Goal: Task Accomplishment & Management: Manage account settings

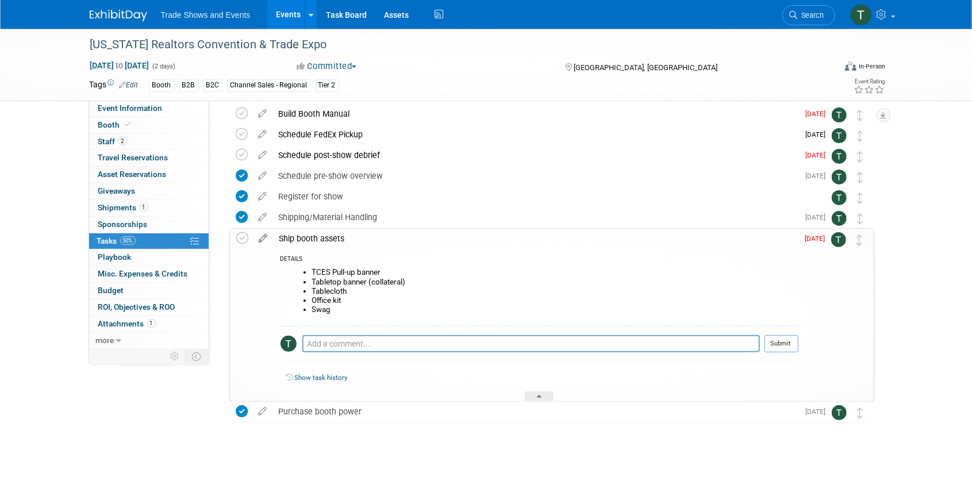
click at [263, 236] on icon at bounding box center [263, 236] width 20 height 14
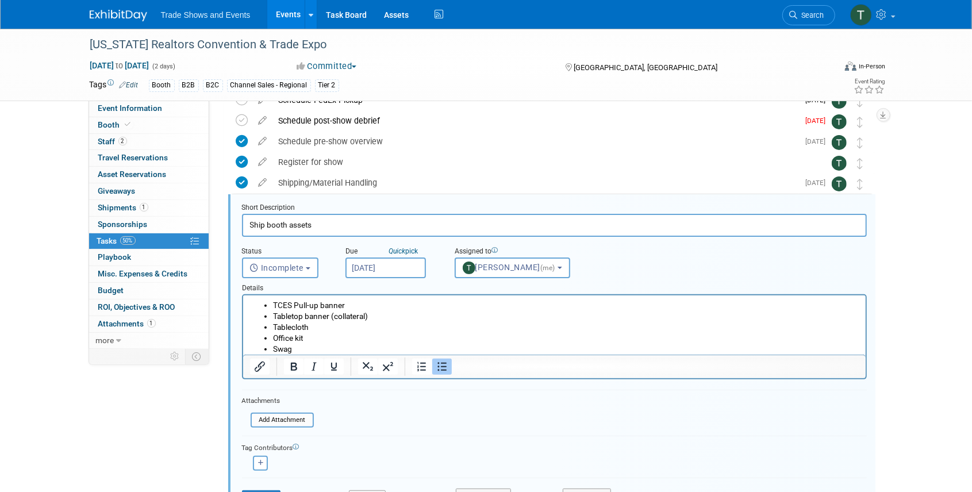
scroll to position [105, 0]
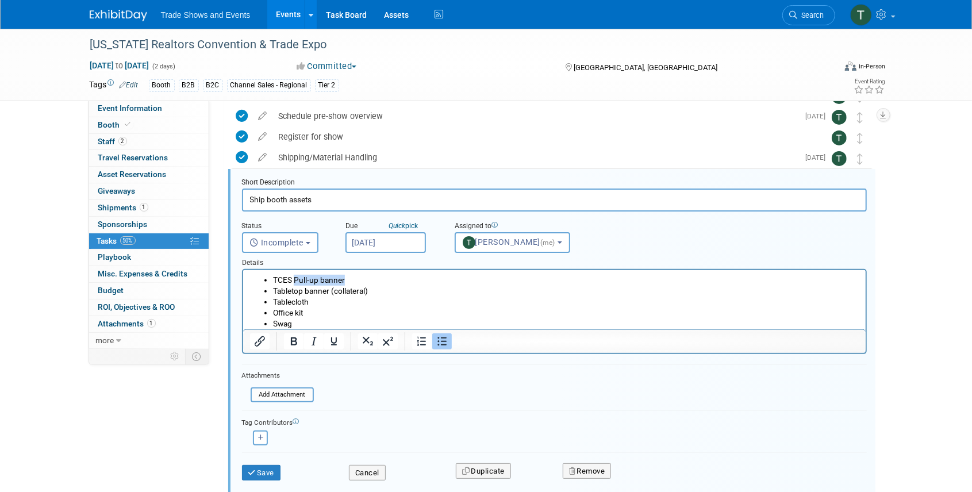
drag, startPoint x: 345, startPoint y: 279, endPoint x: 293, endPoint y: 283, distance: 52.4
click at [293, 282] on li "TCES Pull-up banner" at bounding box center [565, 280] width 586 height 11
click at [249, 469] on icon "submit" at bounding box center [252, 472] width 9 height 7
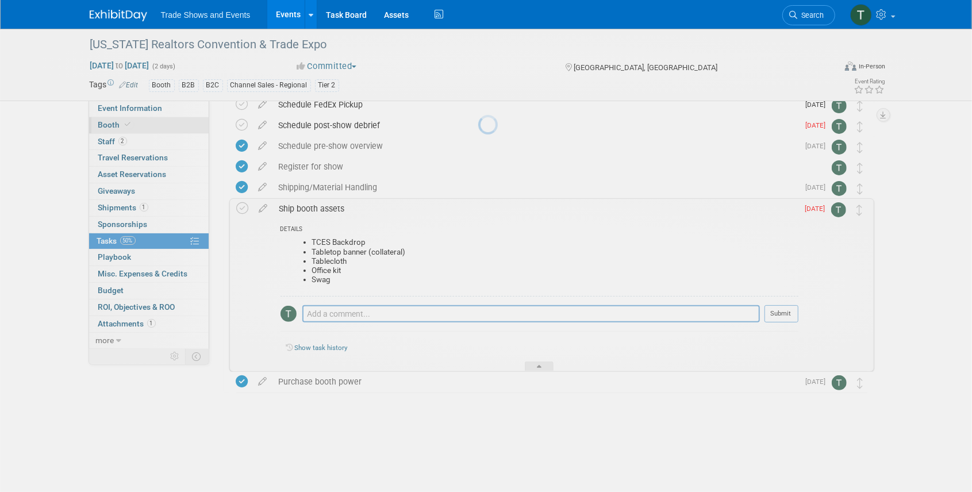
scroll to position [45, 0]
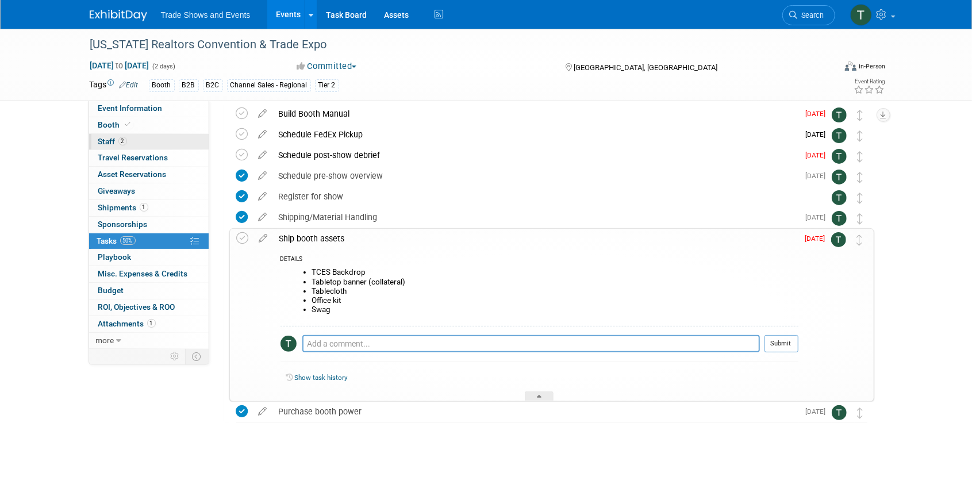
click at [132, 134] on link "2 Staff 2" at bounding box center [149, 142] width 120 height 16
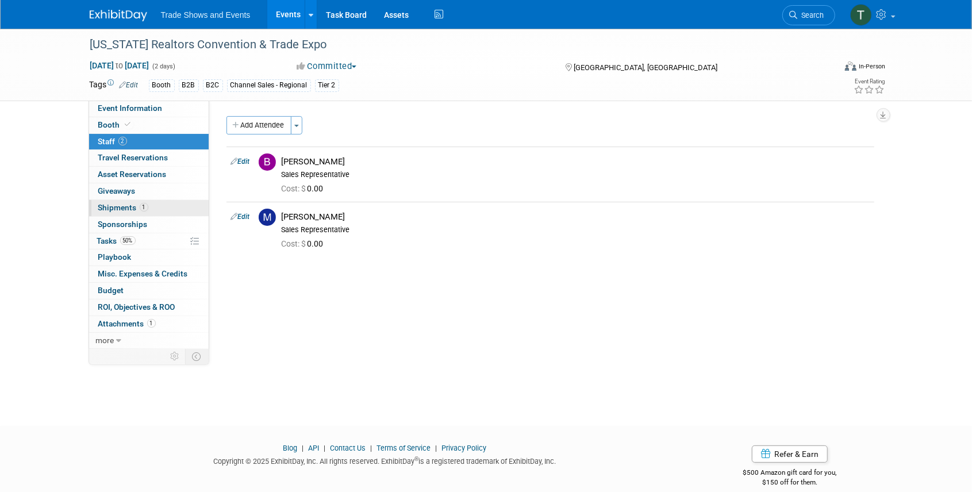
click at [111, 209] on span "Shipments 1" at bounding box center [123, 207] width 50 height 9
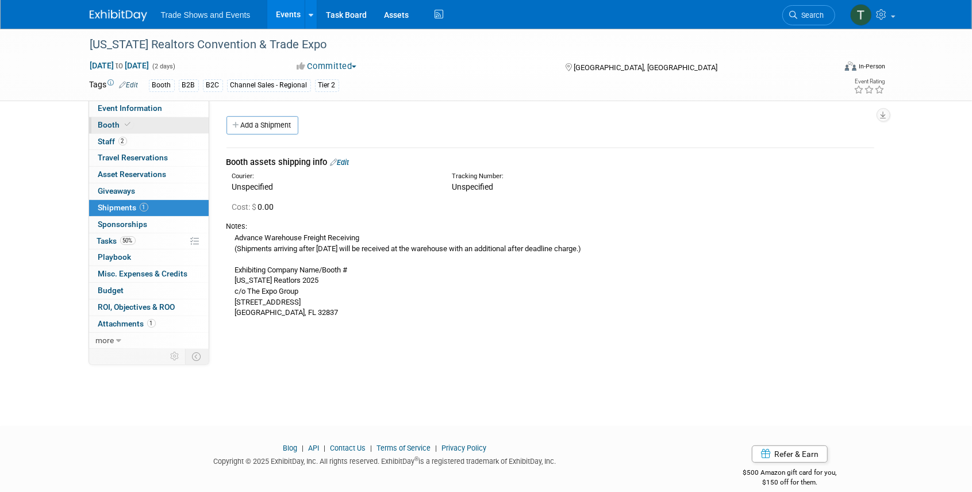
click at [128, 128] on span at bounding box center [128, 124] width 10 height 9
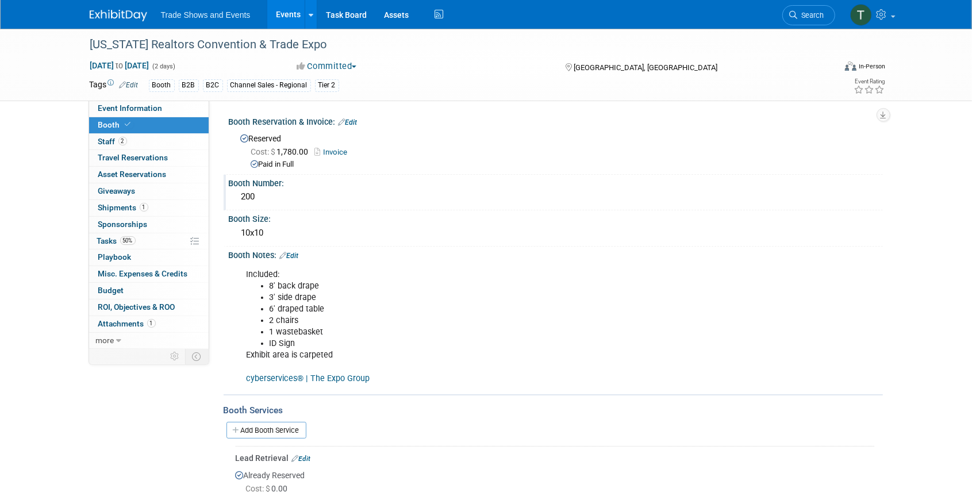
drag, startPoint x: 290, startPoint y: 194, endPoint x: 233, endPoint y: 195, distance: 56.3
click at [233, 195] on div "200" at bounding box center [556, 197] width 654 height 19
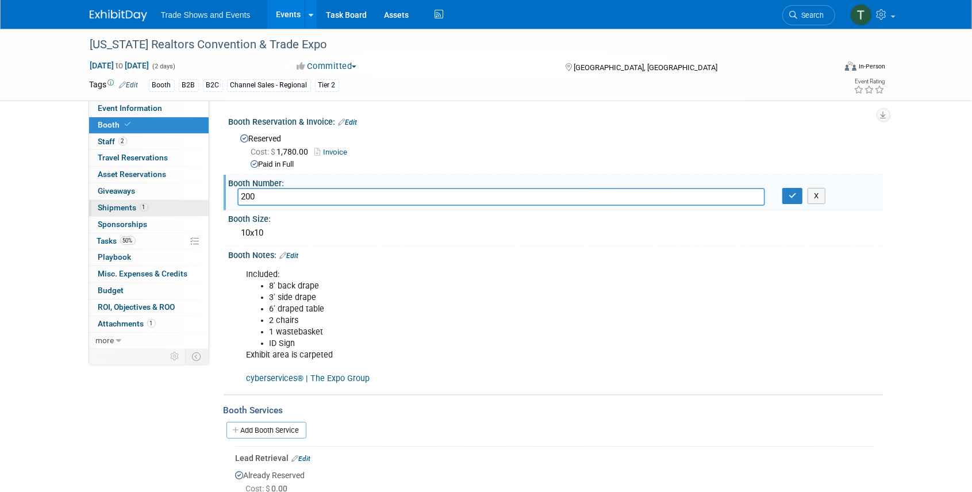
click at [122, 209] on span "Shipments 1" at bounding box center [123, 207] width 50 height 9
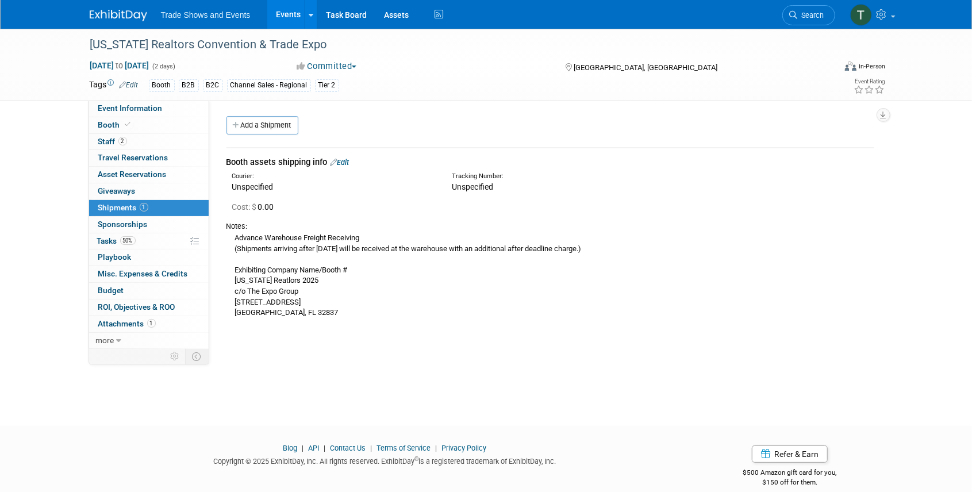
click at [343, 163] on link "Edit" at bounding box center [339, 162] width 19 height 9
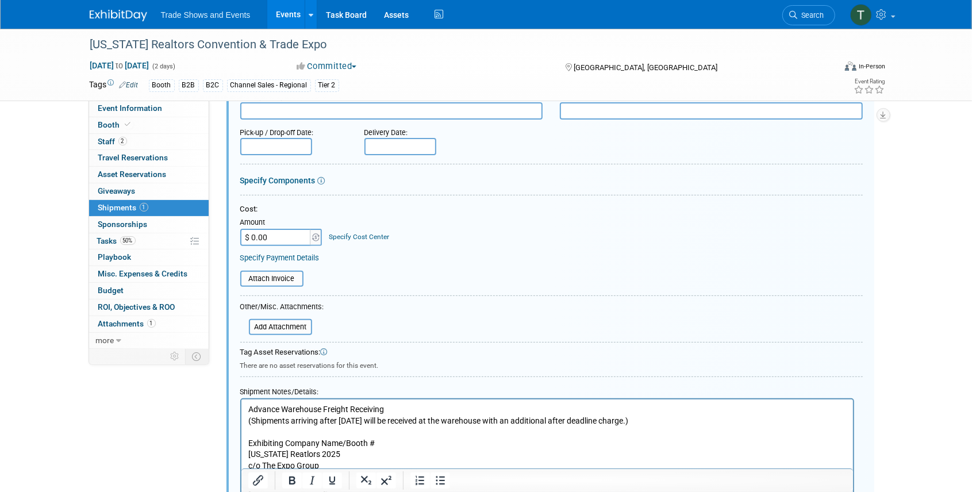
scroll to position [170, 0]
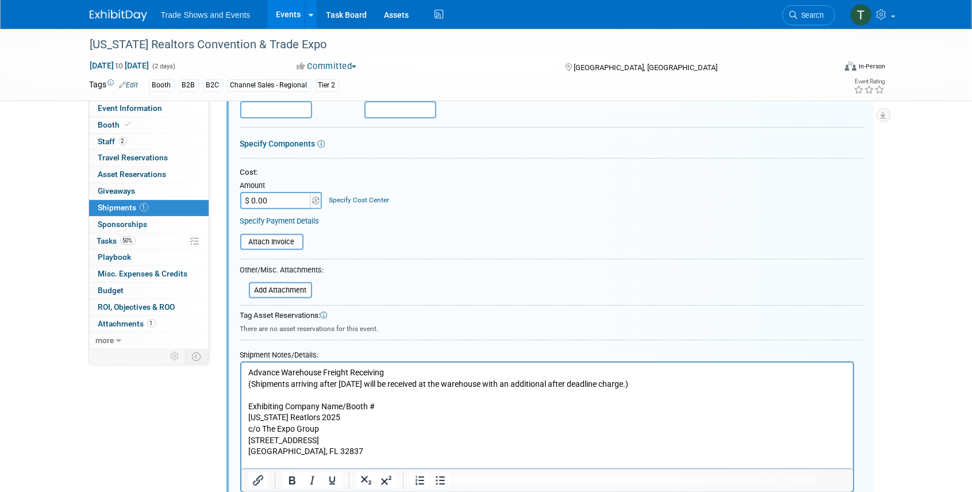
click at [395, 406] on p "Advance Warehouse Freight Receiving (Shipments arriving after August 15, 2025 w…" at bounding box center [547, 412] width 598 height 90
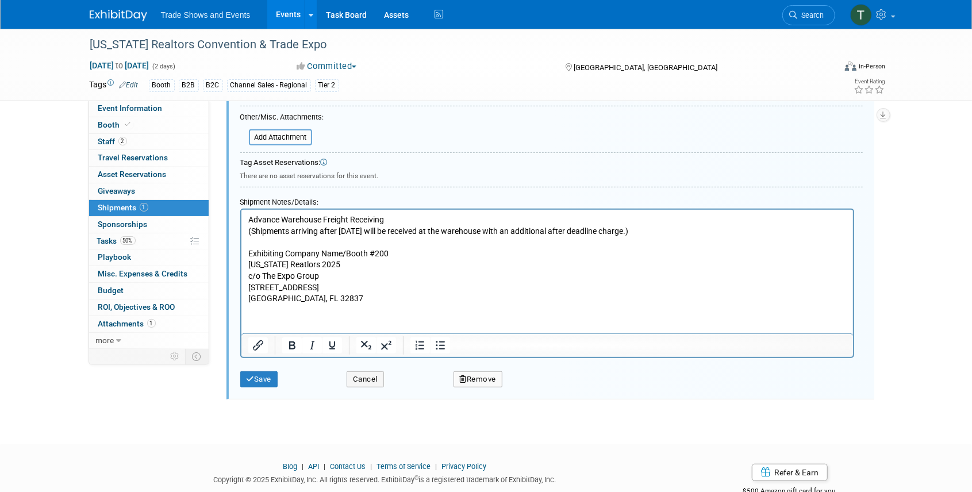
scroll to position [323, 0]
click at [264, 372] on button "Save" at bounding box center [259, 379] width 38 height 16
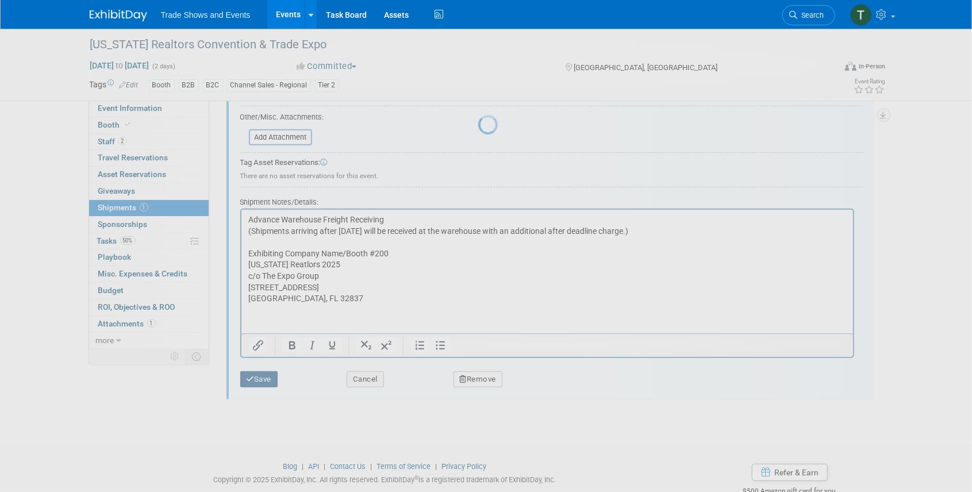
scroll to position [14, 0]
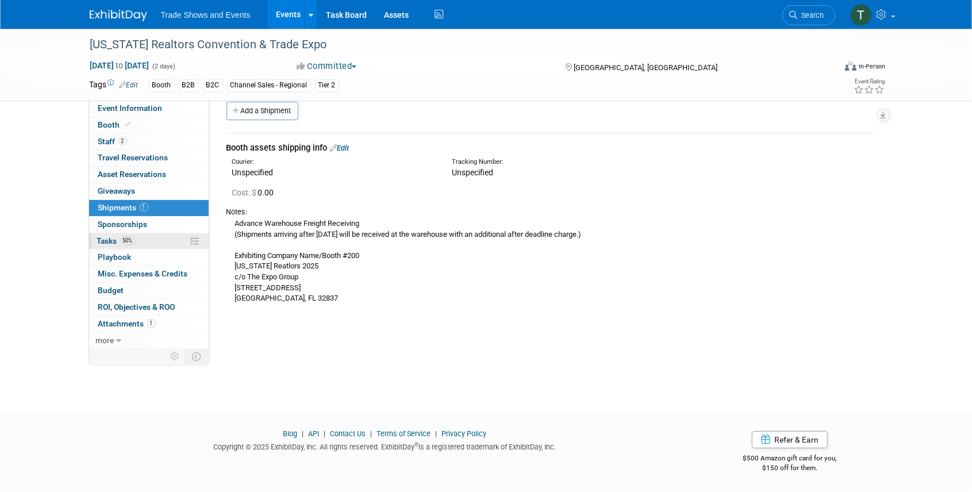
click at [112, 239] on span "Tasks 50%" at bounding box center [116, 240] width 39 height 9
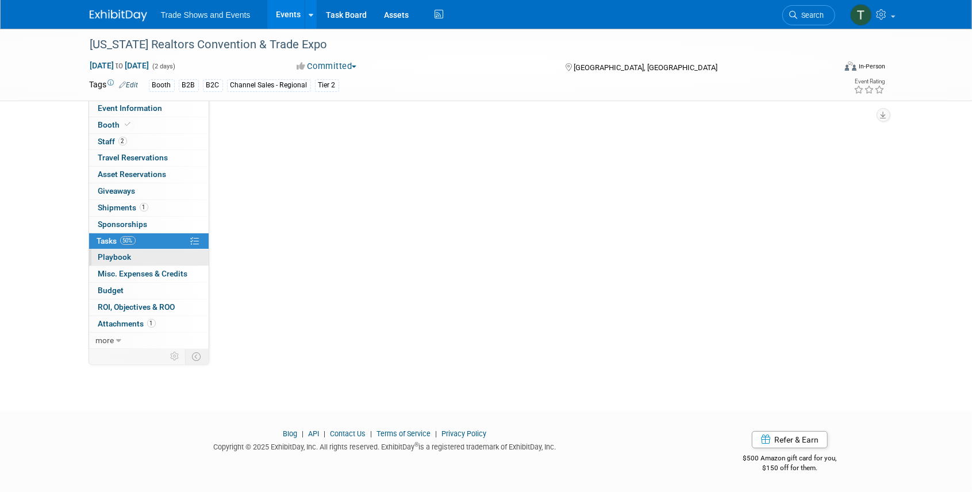
scroll to position [0, 0]
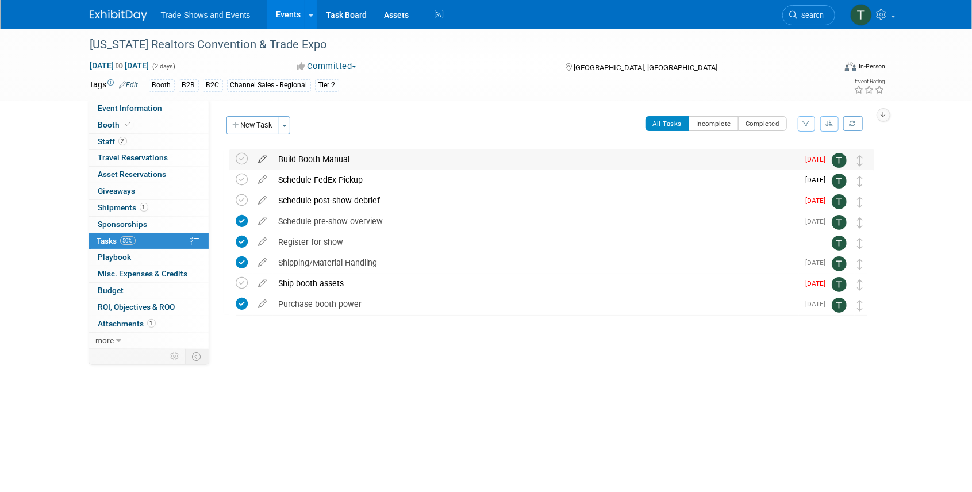
click at [260, 158] on icon at bounding box center [263, 156] width 20 height 14
select select "7"
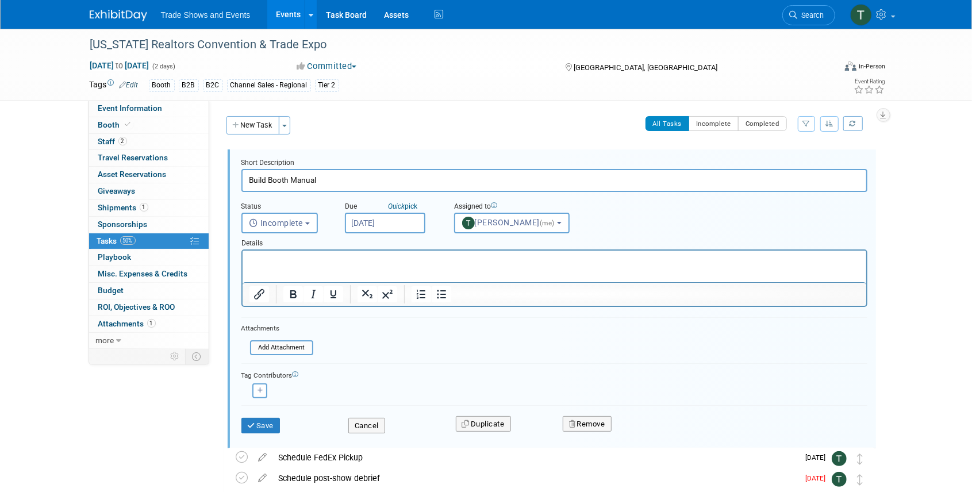
click at [368, 223] on input "Aug 12, 2025" at bounding box center [385, 223] width 80 height 21
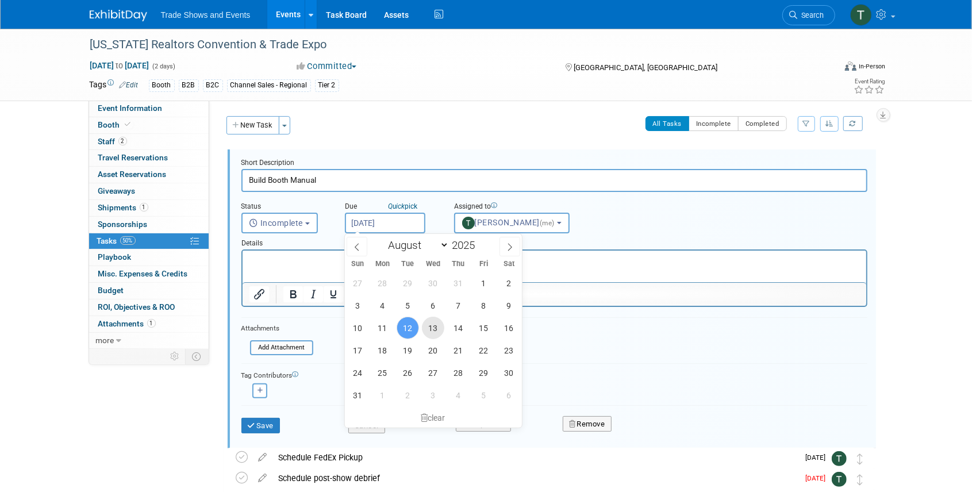
click at [434, 330] on span "13" at bounding box center [433, 328] width 22 height 22
type input "Aug 13, 2025"
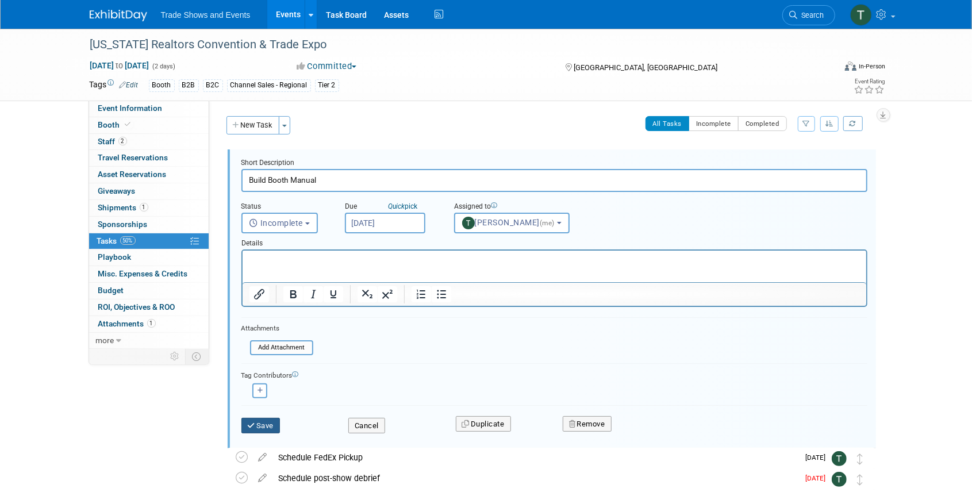
click at [266, 422] on button "Save" at bounding box center [260, 426] width 39 height 16
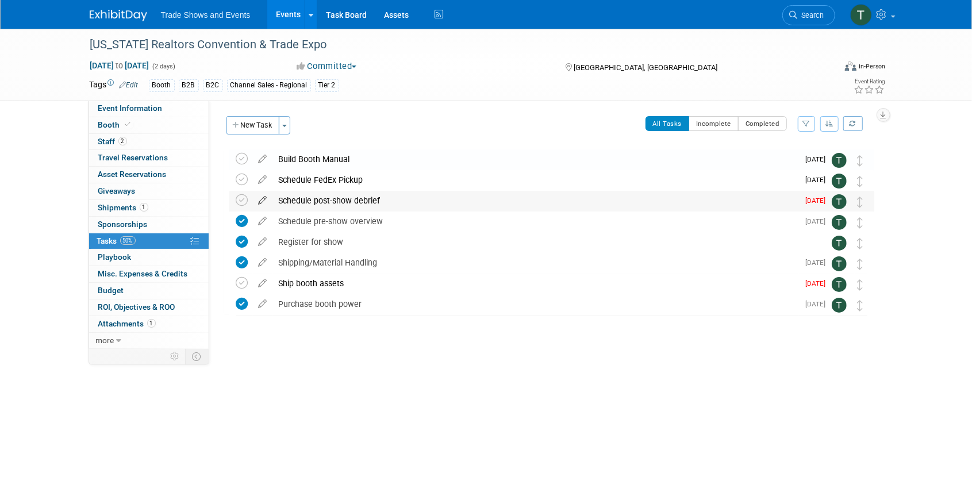
click at [261, 199] on icon at bounding box center [263, 198] width 20 height 14
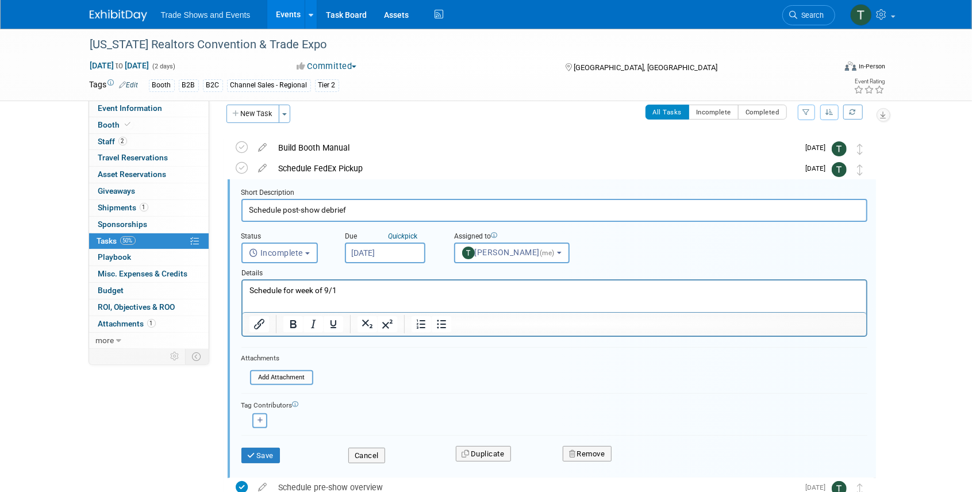
scroll to position [22, 0]
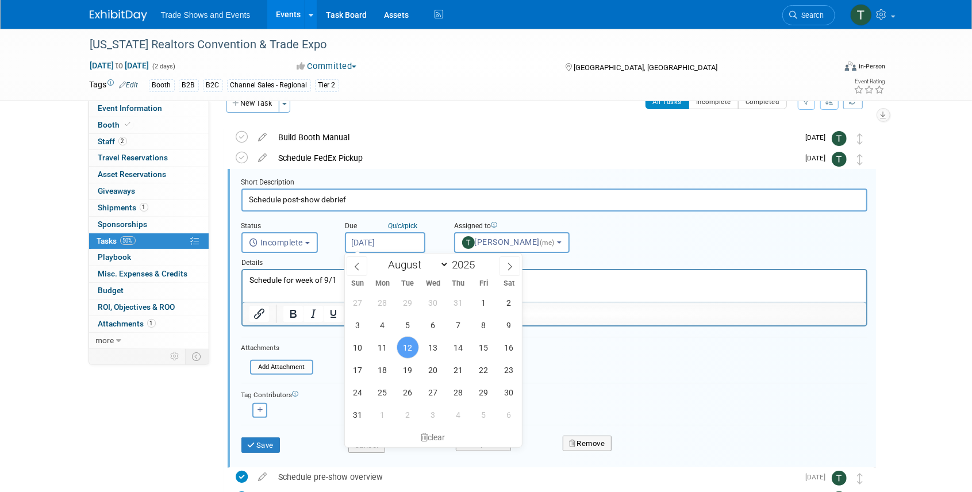
click at [375, 238] on input "Aug 12, 2025" at bounding box center [385, 242] width 80 height 21
click at [433, 346] on span "13" at bounding box center [433, 347] width 22 height 22
type input "Aug 13, 2025"
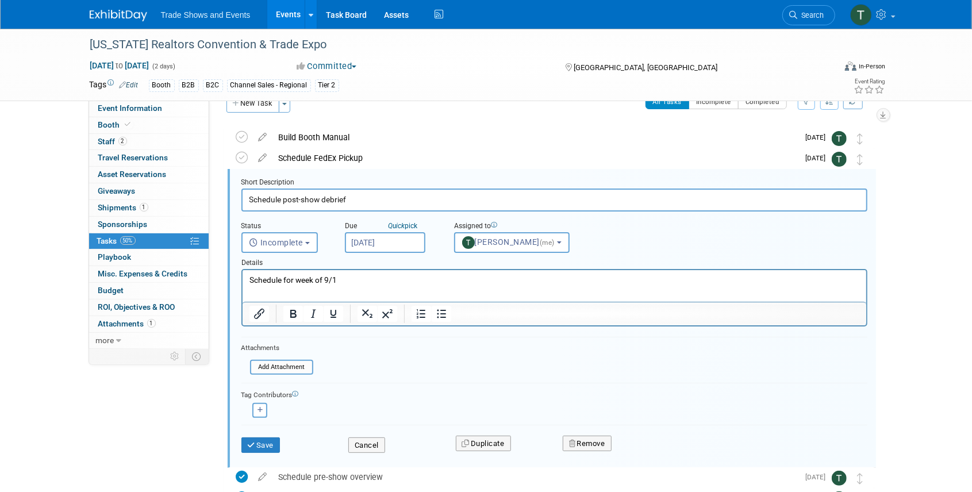
click at [270, 452] on div "Save Cancel Duplicate Remove" at bounding box center [554, 443] width 643 height 27
click at [269, 446] on button "Save" at bounding box center [260, 445] width 39 height 16
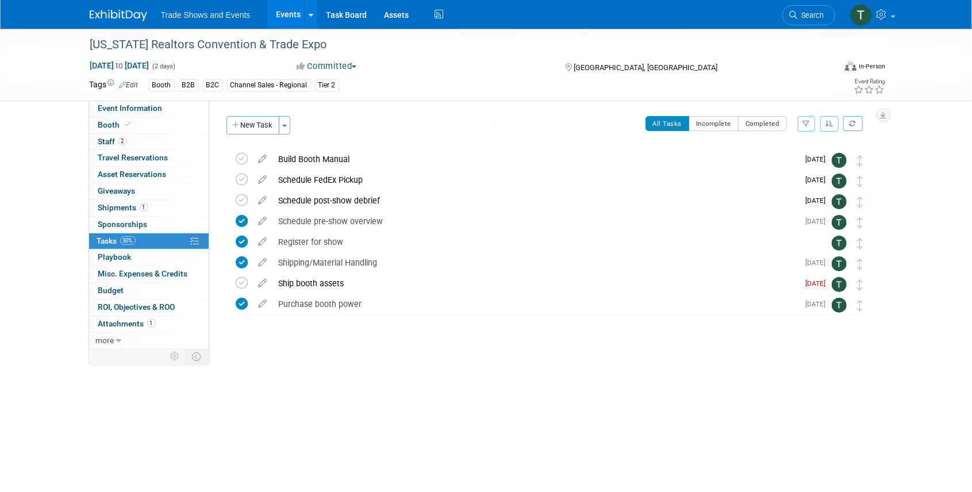
scroll to position [0, 0]
click at [318, 198] on div "Schedule post-show debrief" at bounding box center [536, 201] width 526 height 20
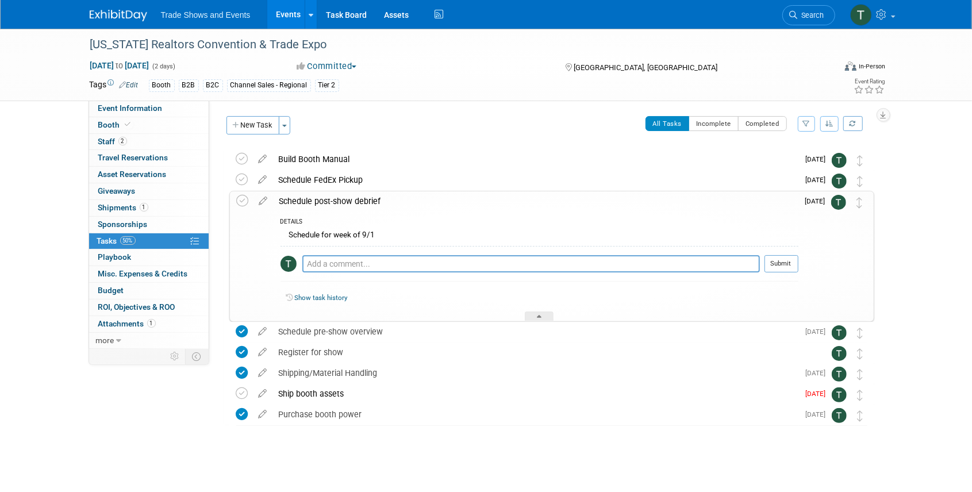
click at [357, 232] on div "Schedule for week of 9/1" at bounding box center [539, 237] width 518 height 18
click at [264, 199] on icon at bounding box center [263, 198] width 20 height 14
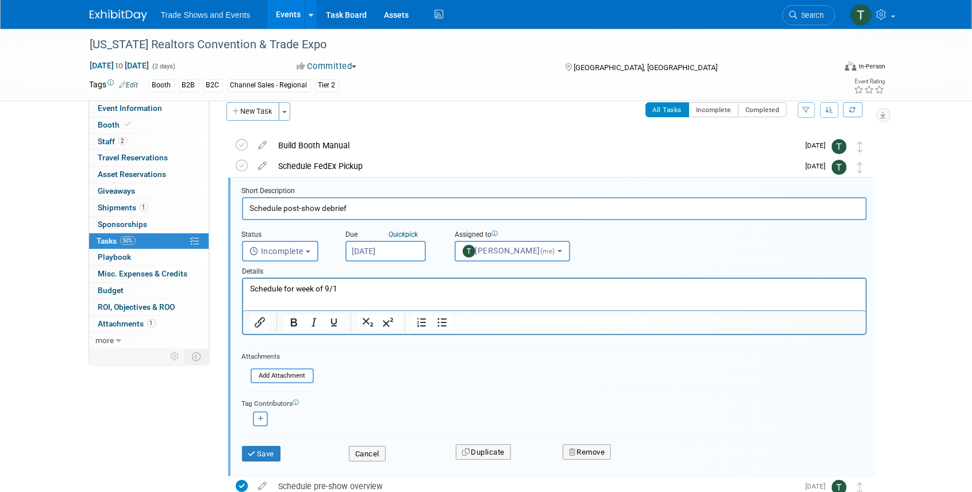
scroll to position [22, 0]
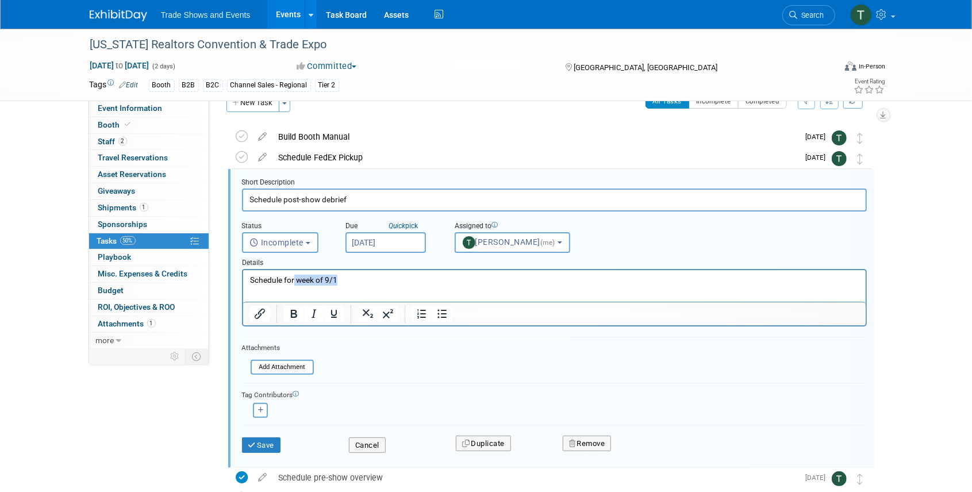
drag, startPoint x: 338, startPoint y: 277, endPoint x: 293, endPoint y: 279, distance: 46.0
click at [293, 279] on p "Schedule for week of 9/1" at bounding box center [553, 280] width 609 height 11
click at [334, 275] on p "Schedule for 8/28" at bounding box center [553, 280] width 609 height 11
click at [267, 445] on button "Save" at bounding box center [261, 445] width 39 height 16
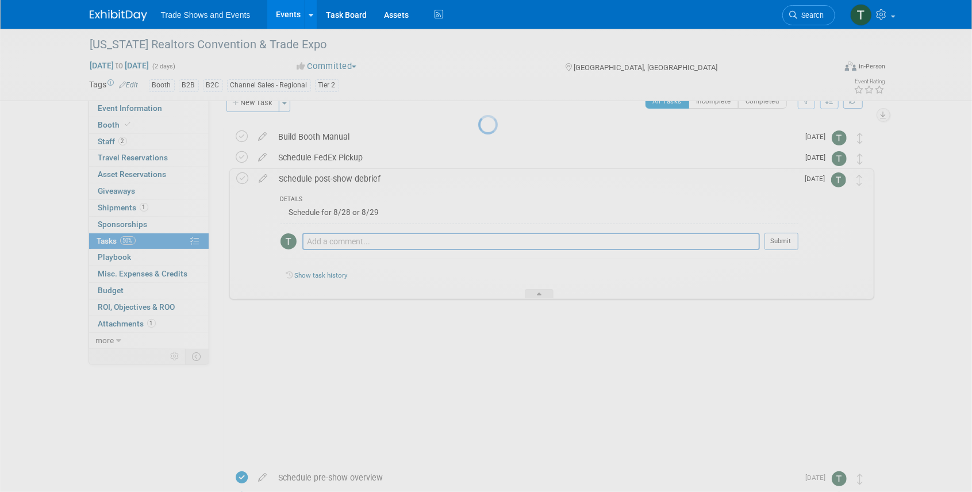
scroll to position [3, 0]
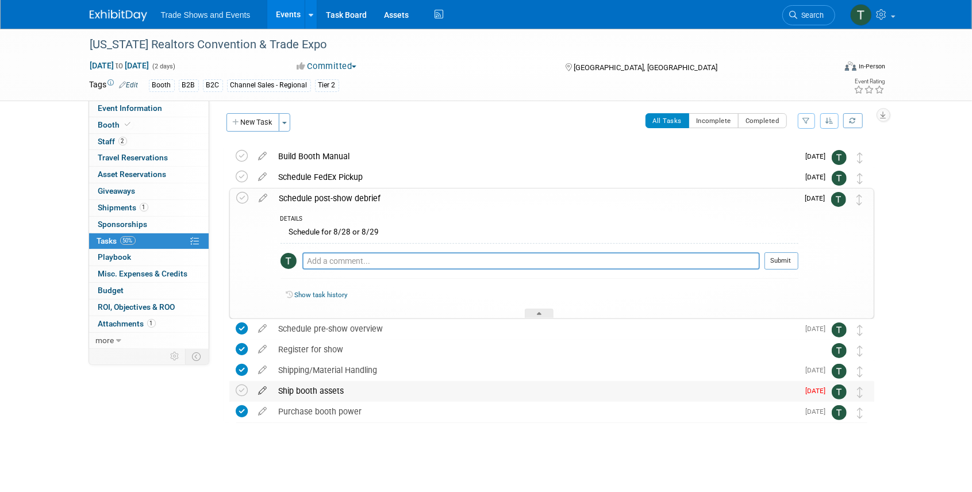
click at [261, 391] on icon at bounding box center [263, 388] width 20 height 14
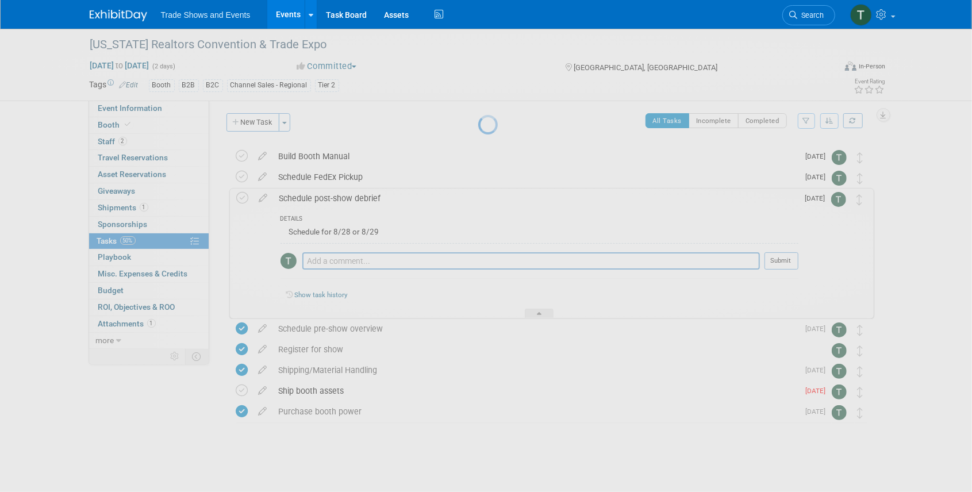
select select "7"
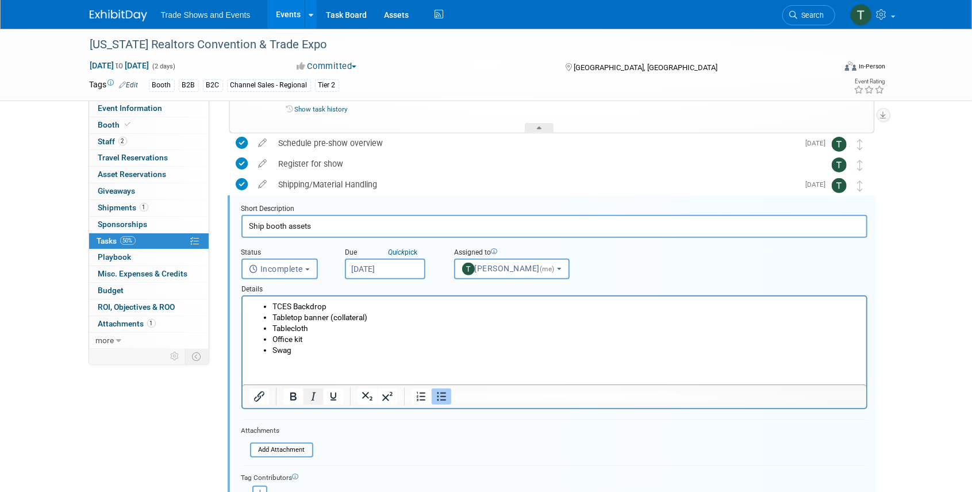
scroll to position [215, 0]
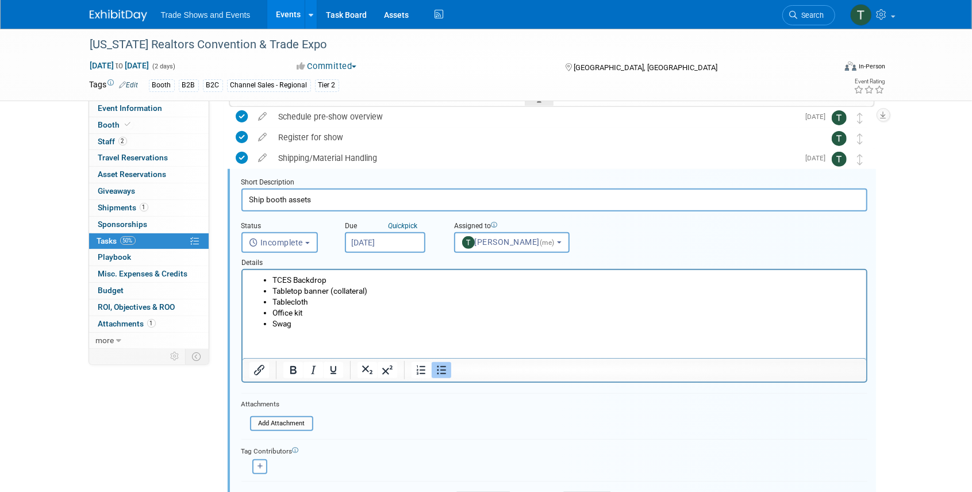
click at [374, 241] on input "Aug 12, 2025" at bounding box center [385, 242] width 80 height 21
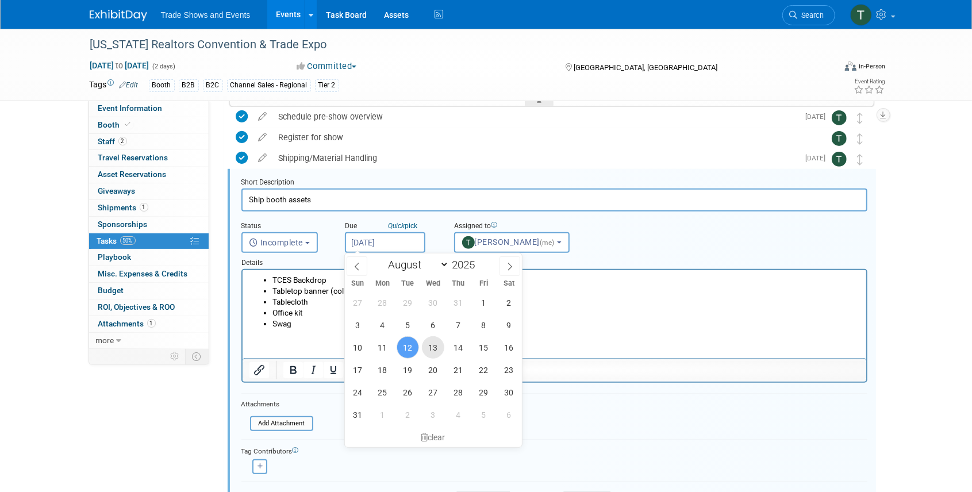
click at [432, 343] on span "13" at bounding box center [433, 347] width 22 height 22
type input "Aug 13, 2025"
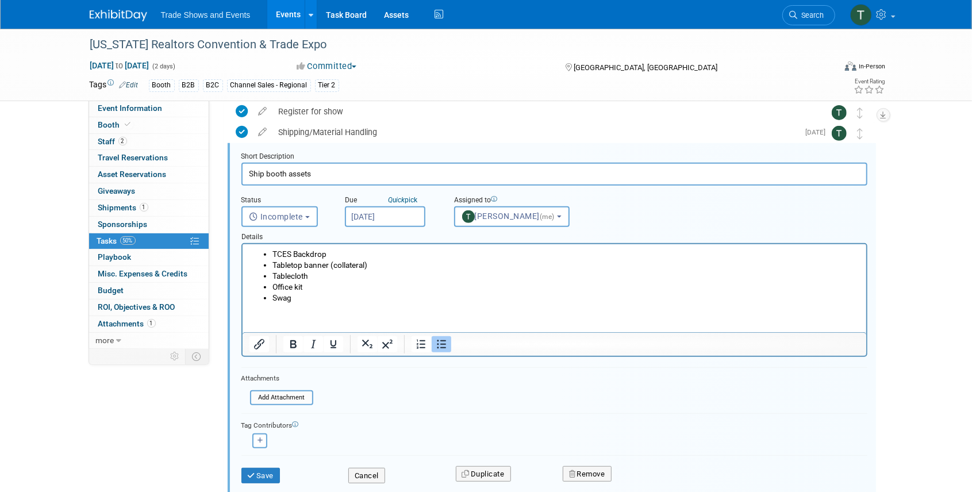
scroll to position [292, 0]
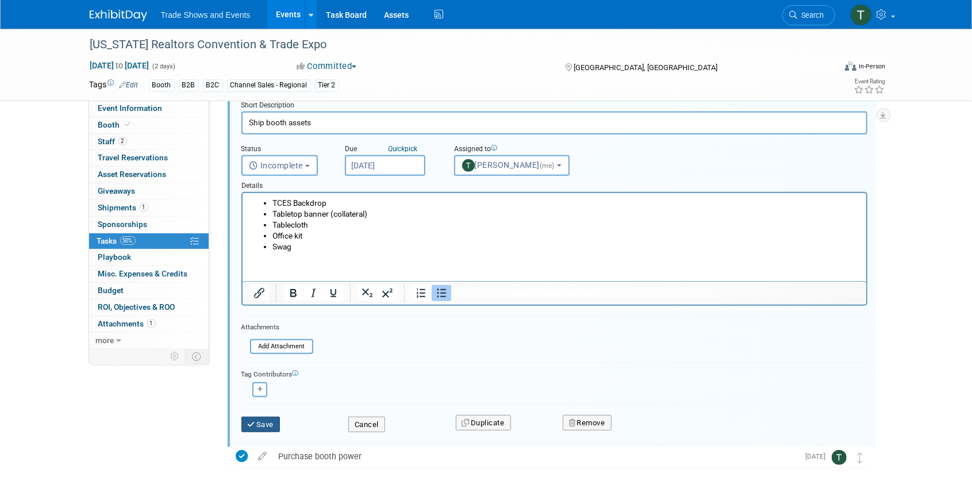
click at [263, 425] on button "Save" at bounding box center [260, 425] width 39 height 16
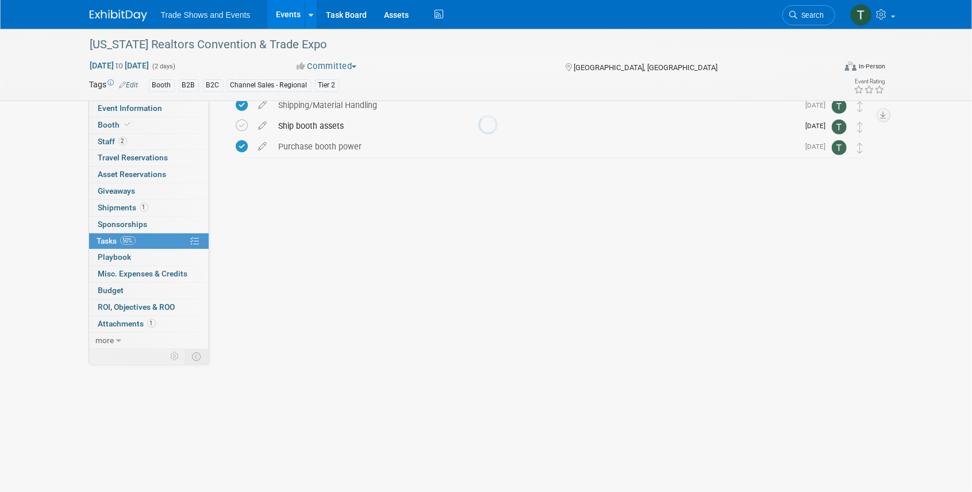
scroll to position [3, 0]
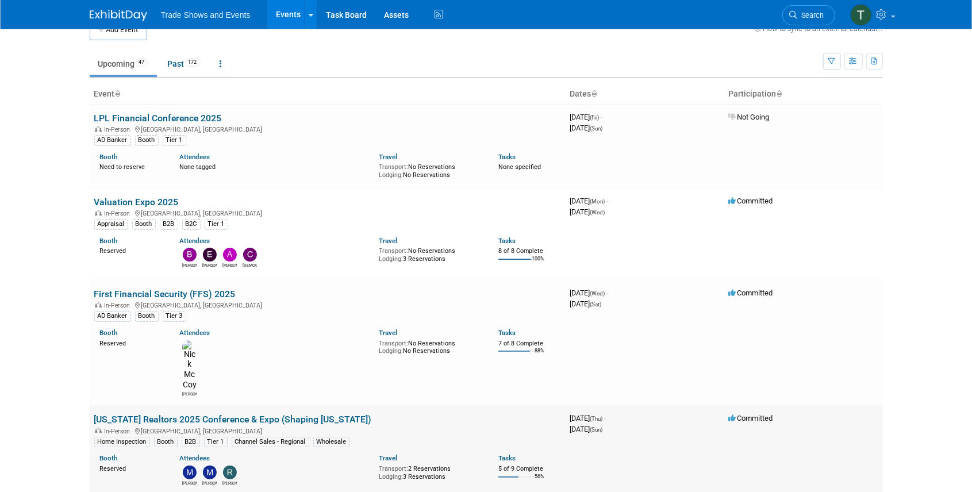
scroll to position [38, 0]
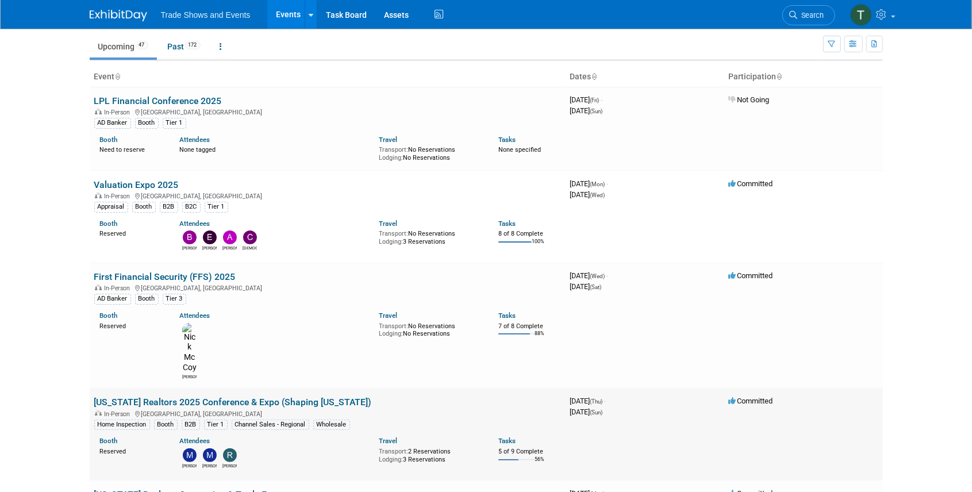
click at [244, 397] on link "[US_STATE] Realtors 2025 Conference & Expo (Shaping [US_STATE])" at bounding box center [233, 402] width 278 height 11
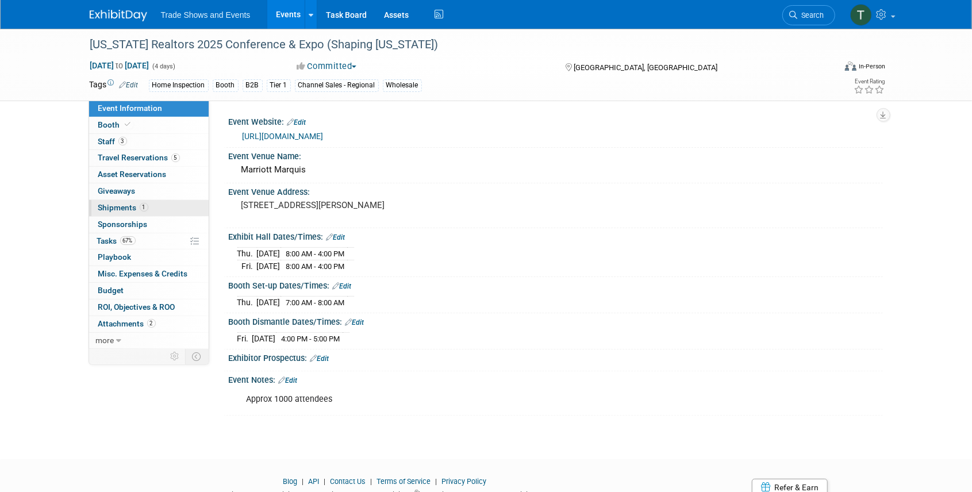
click at [123, 205] on span "Shipments 1" at bounding box center [123, 207] width 50 height 9
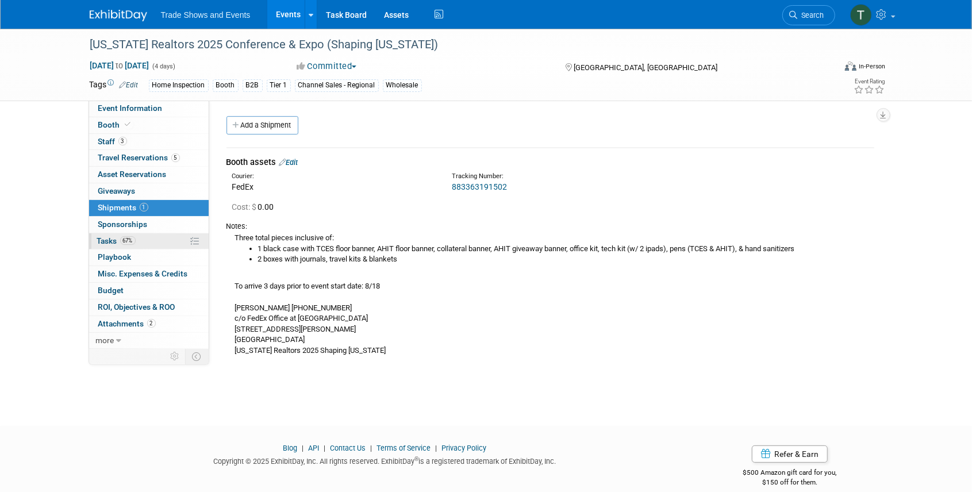
click at [109, 240] on span "Tasks 67%" at bounding box center [116, 240] width 39 height 9
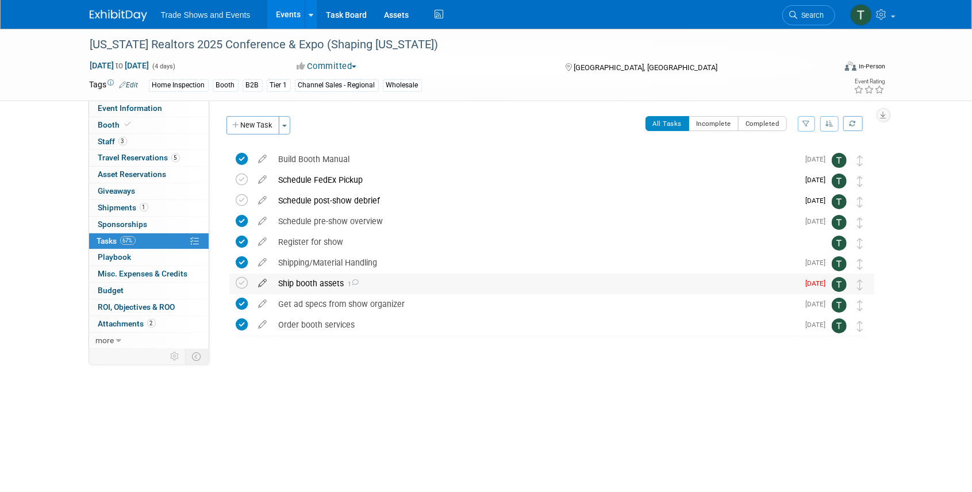
click at [265, 280] on icon at bounding box center [263, 281] width 20 height 14
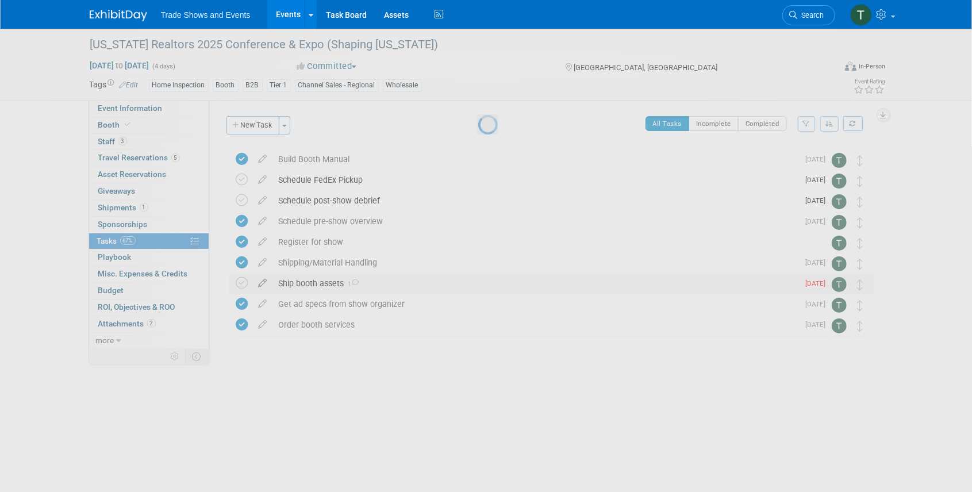
select select "7"
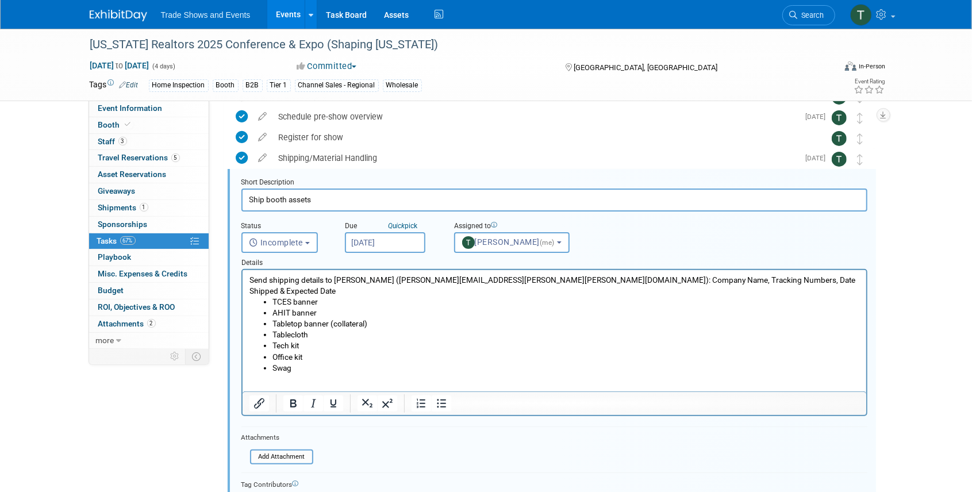
click at [395, 239] on input "Aug 12, 2025" at bounding box center [385, 242] width 80 height 21
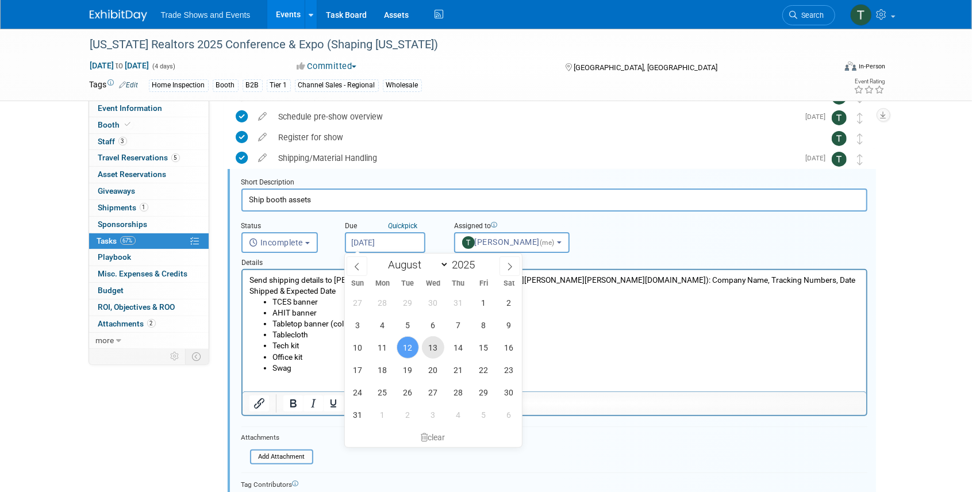
click at [438, 348] on span "13" at bounding box center [433, 347] width 22 height 22
type input "Aug 13, 2025"
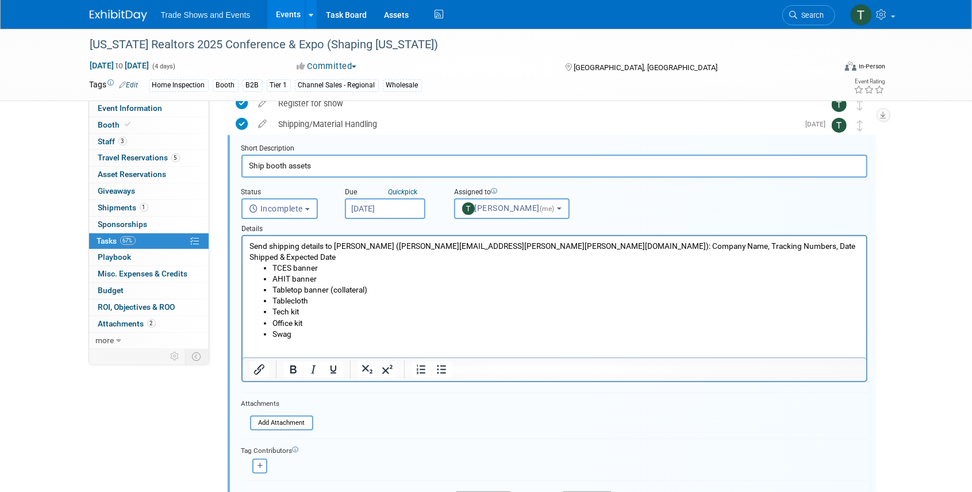
scroll to position [182, 0]
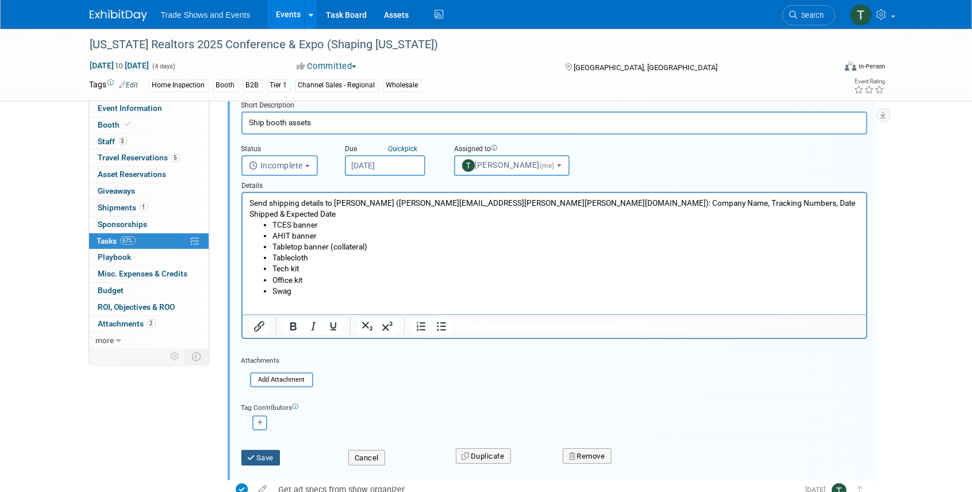
click at [259, 456] on button "Save" at bounding box center [260, 458] width 39 height 16
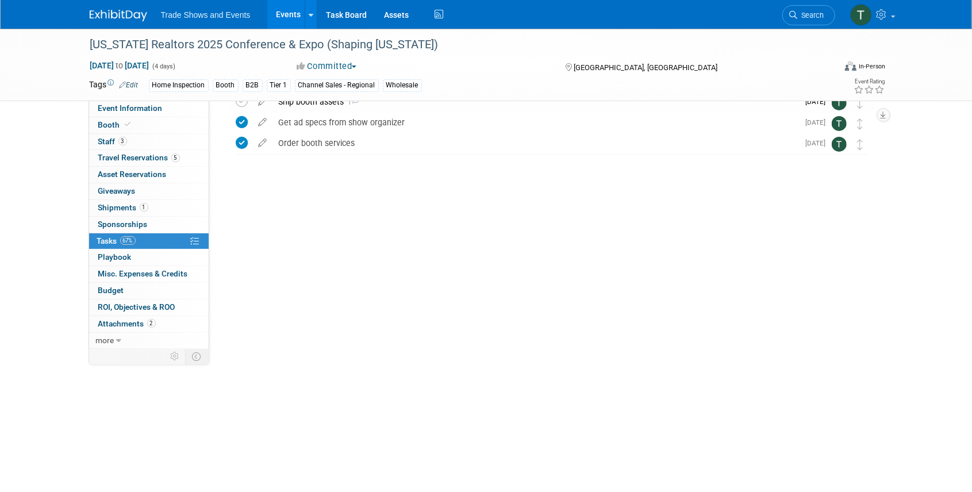
scroll to position [0, 0]
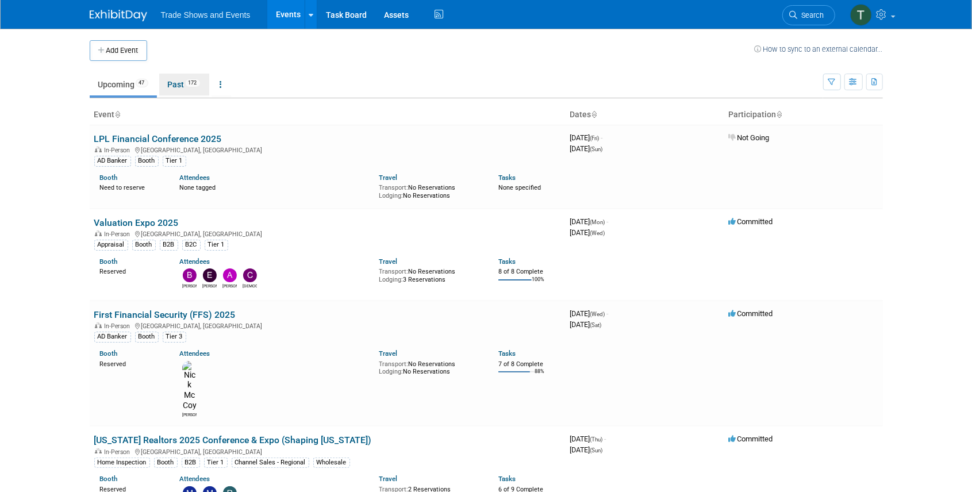
click at [179, 79] on link "Past 172" at bounding box center [184, 85] width 50 height 22
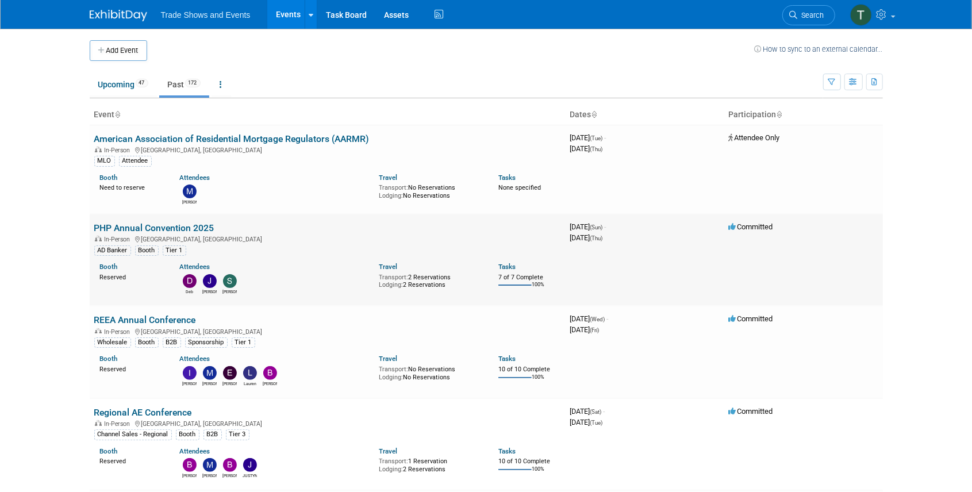
click at [193, 227] on link "PHP Annual Convention 2025" at bounding box center [154, 227] width 120 height 11
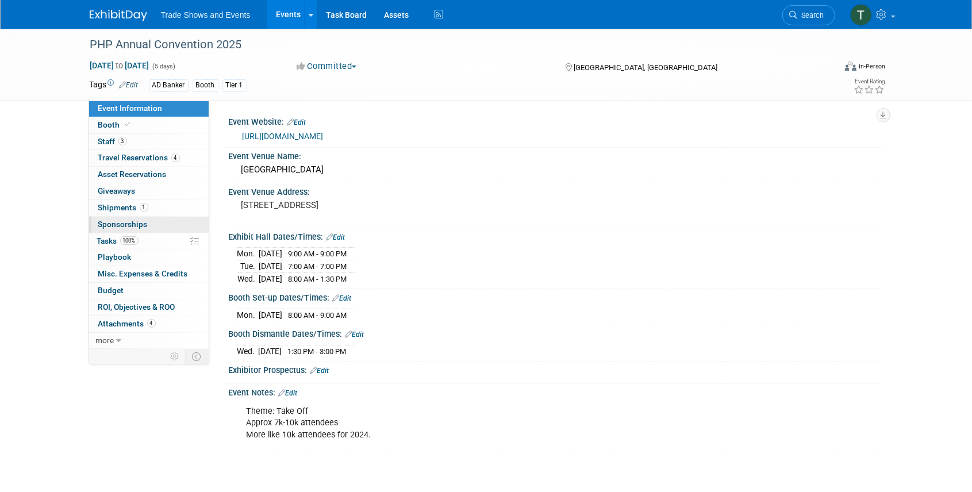
click at [115, 224] on span "Sponsorships 0" at bounding box center [122, 224] width 49 height 9
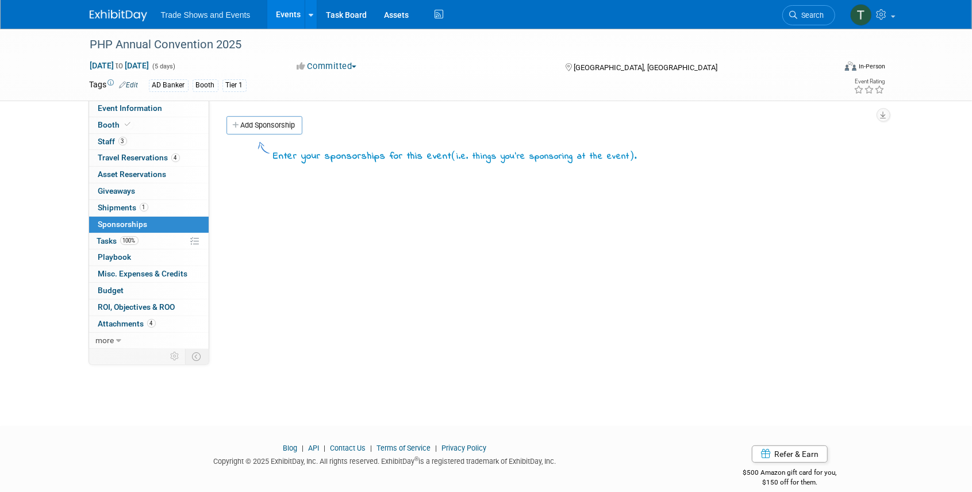
click at [115, 206] on span "Shipments 1" at bounding box center [123, 207] width 50 height 9
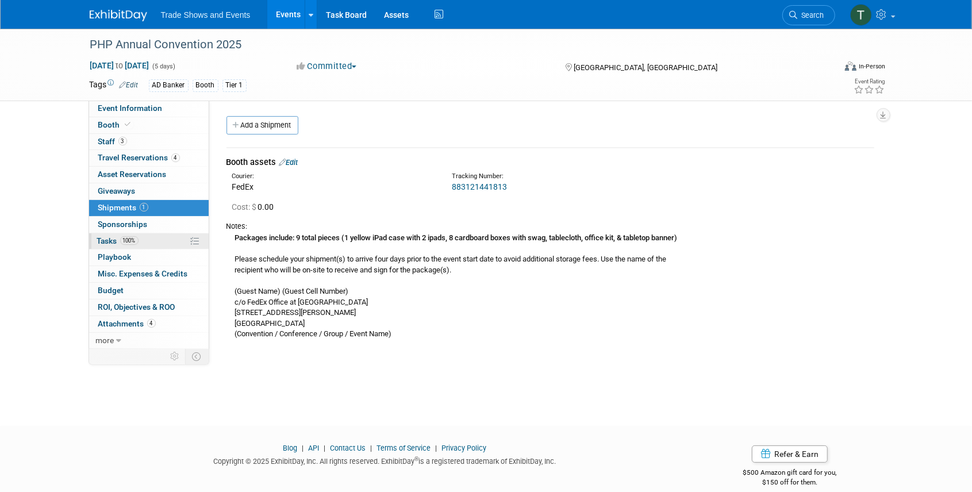
click at [95, 247] on link "100% Tasks 100%" at bounding box center [149, 241] width 120 height 16
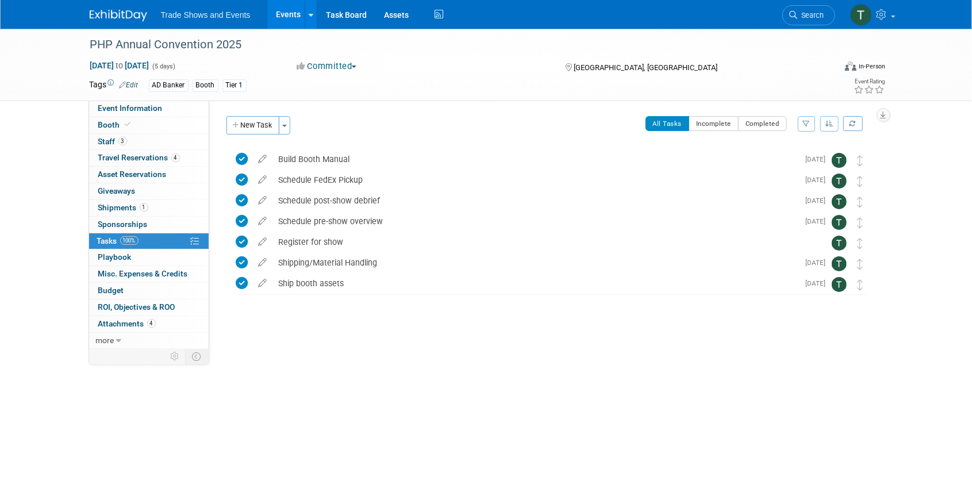
click at [288, 10] on link "Events" at bounding box center [288, 14] width 42 height 29
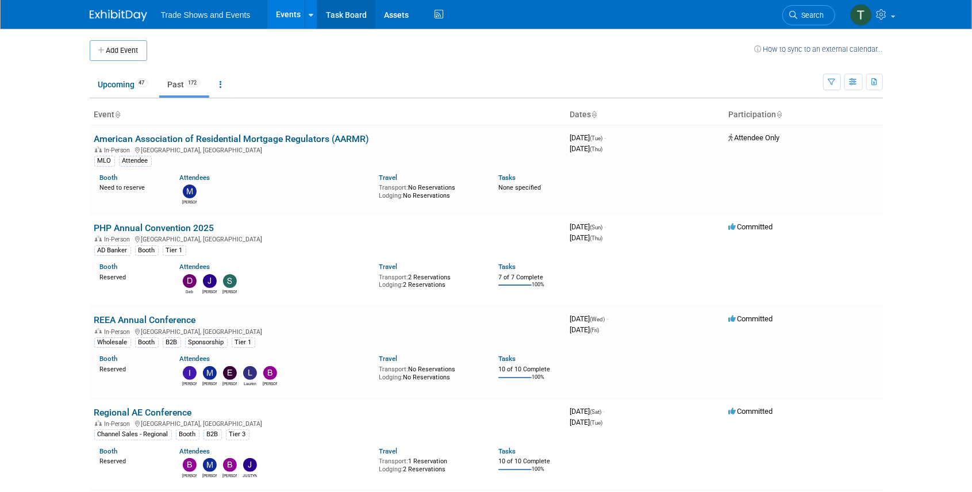
click at [343, 17] on link "Task Board" at bounding box center [346, 14] width 58 height 29
click at [817, 9] on link "Search" at bounding box center [808, 15] width 53 height 20
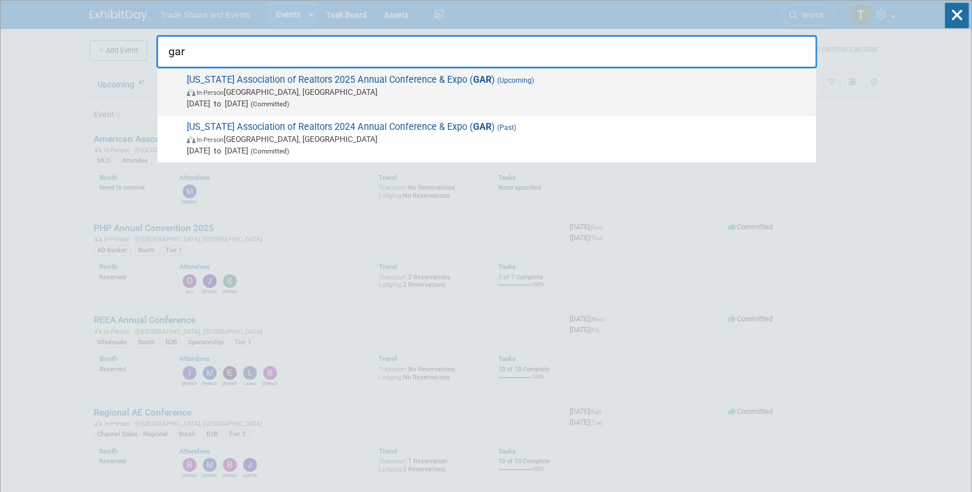
type input "gar"
click at [255, 81] on span "Georgia Association of Realtors 2025 Annual Conference & Expo ( GAR ) (Upcoming…" at bounding box center [496, 91] width 627 height 35
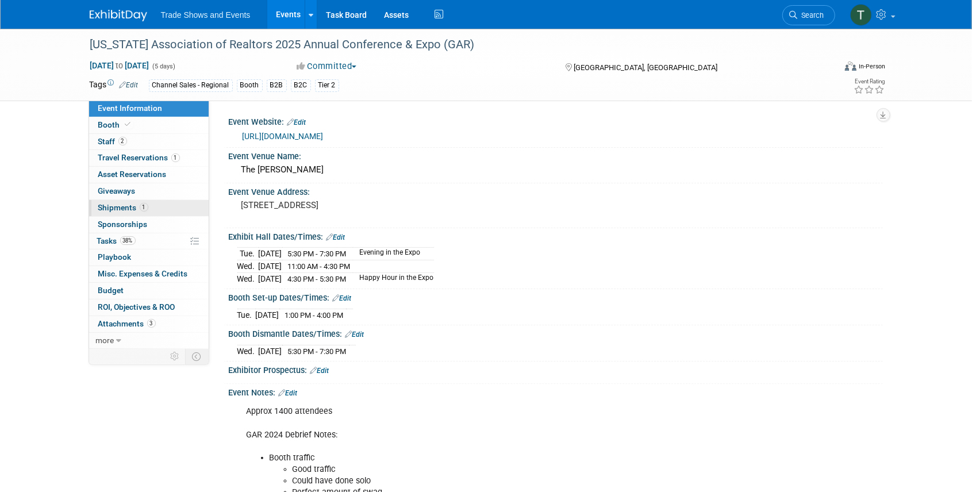
click at [124, 205] on span "Shipments 1" at bounding box center [123, 207] width 50 height 9
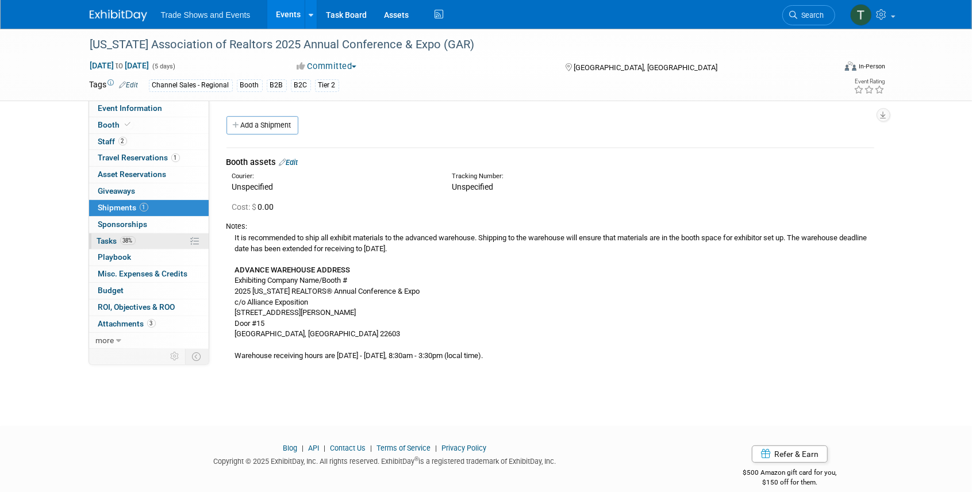
click at [114, 236] on span "Tasks 38%" at bounding box center [116, 240] width 39 height 9
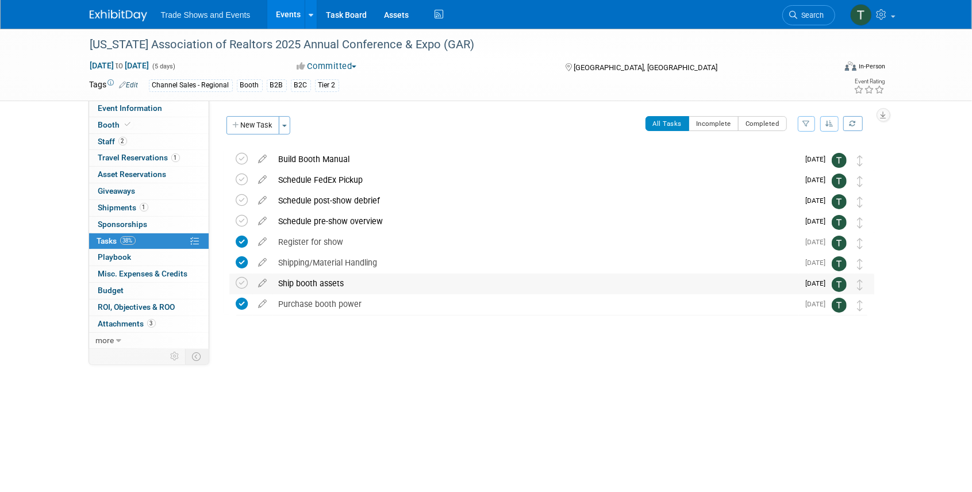
click at [310, 281] on div "Ship booth assets" at bounding box center [536, 284] width 526 height 20
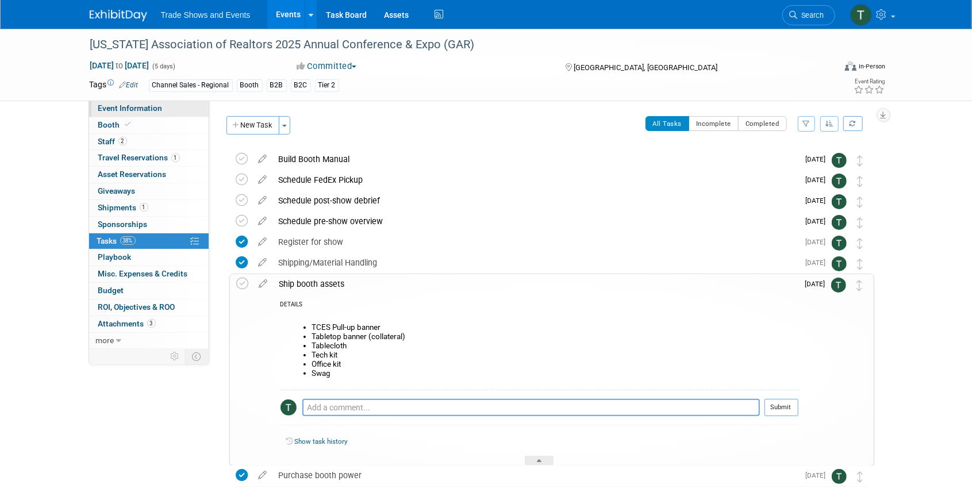
click at [146, 108] on span "Event Information" at bounding box center [130, 107] width 64 height 9
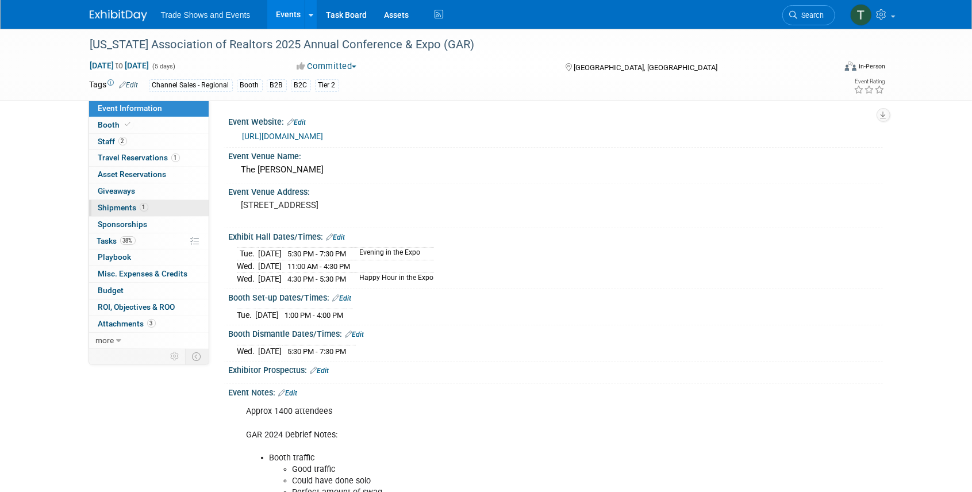
click at [130, 201] on link "1 Shipments 1" at bounding box center [149, 208] width 120 height 16
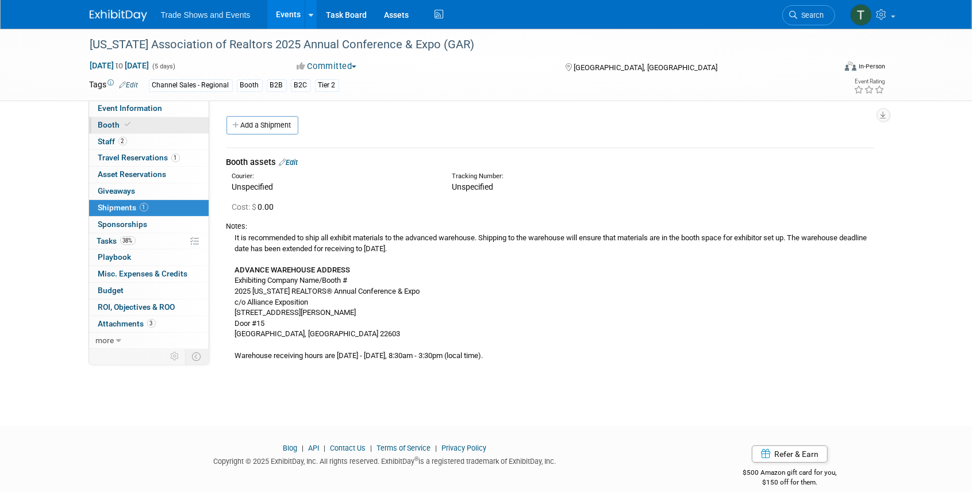
click at [110, 121] on span "Booth" at bounding box center [115, 124] width 35 height 9
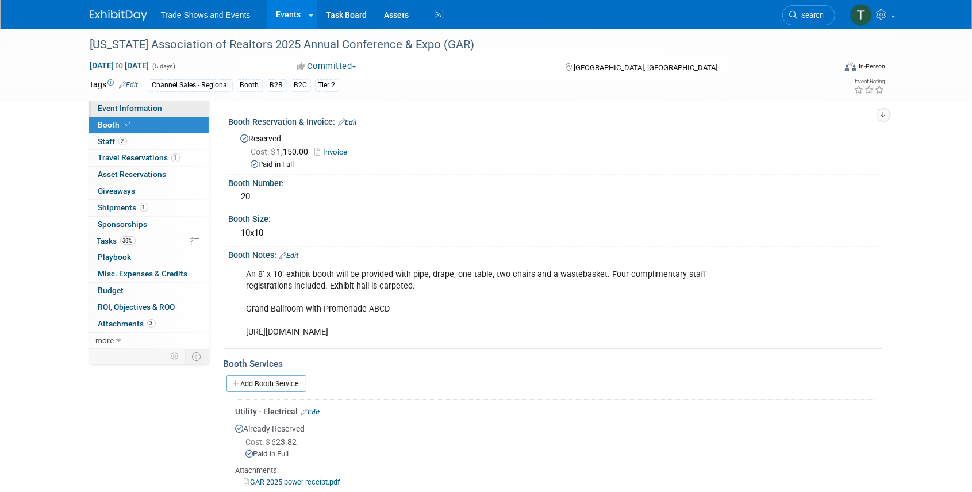
click at [141, 107] on span "Event Information" at bounding box center [130, 107] width 64 height 9
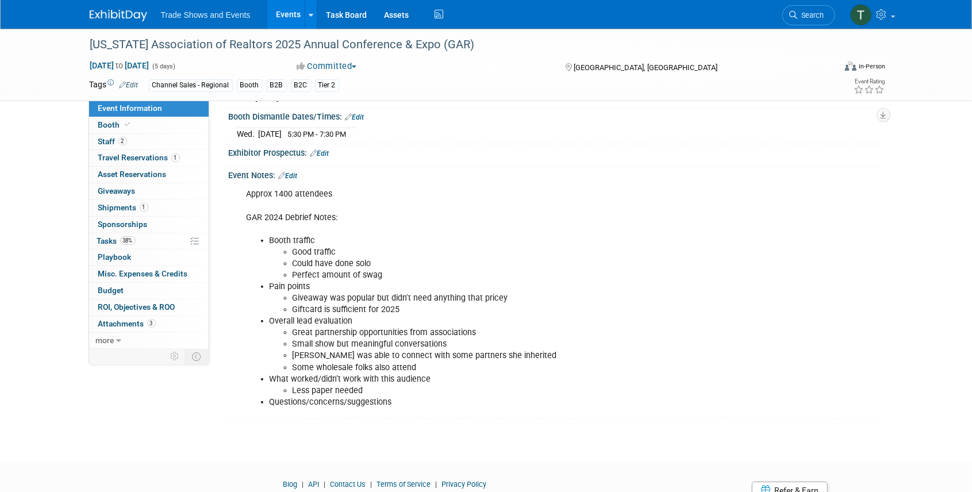
scroll to position [230, 0]
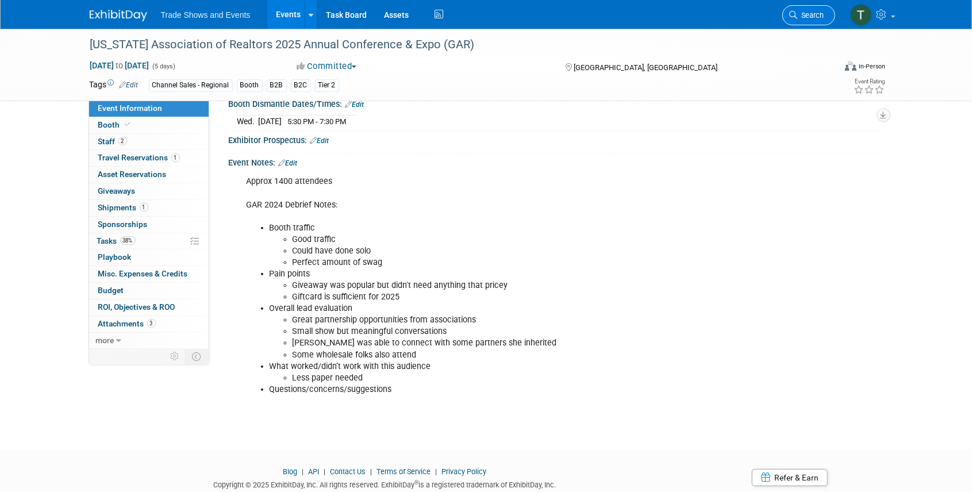
click at [792, 12] on icon at bounding box center [794, 15] width 8 height 8
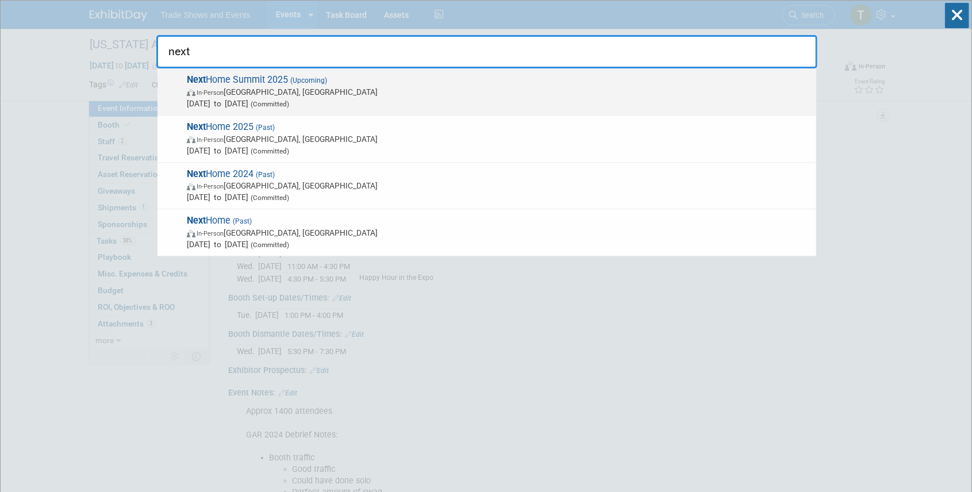
type input "next"
click at [207, 77] on span "Next Home Summit 2025 (Upcoming) In-Person Phoenix, AZ Sep 4, 2025 to Sep 5, 20…" at bounding box center [496, 91] width 627 height 35
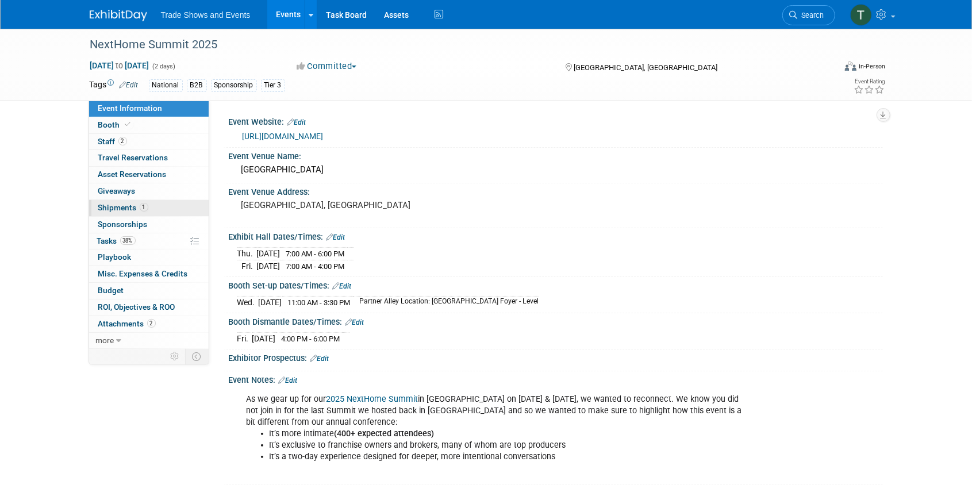
click at [130, 207] on span "Shipments 1" at bounding box center [123, 207] width 50 height 9
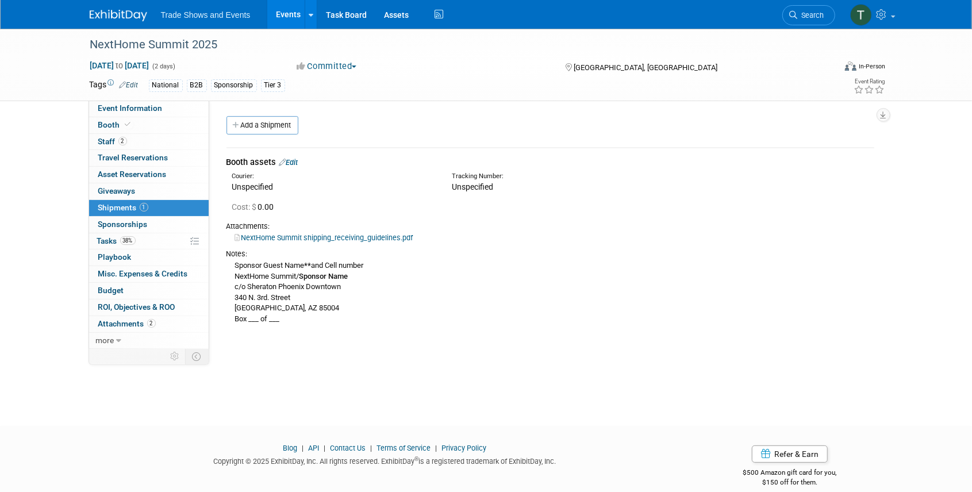
click at [286, 17] on link "Events" at bounding box center [288, 14] width 42 height 29
